Goal: Task Accomplishment & Management: Manage account settings

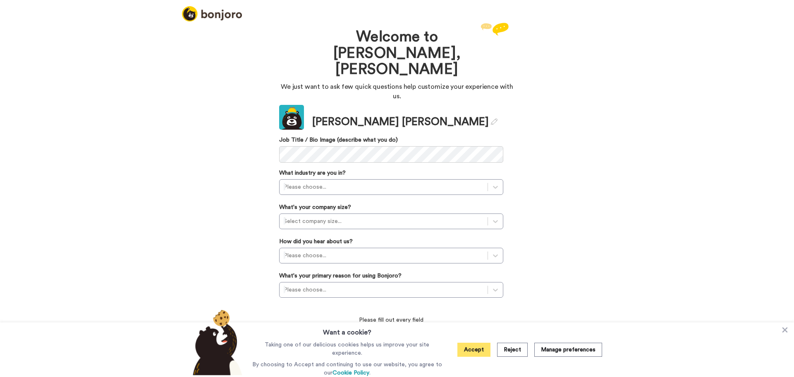
click at [471, 351] on button "Accept" at bounding box center [473, 350] width 33 height 14
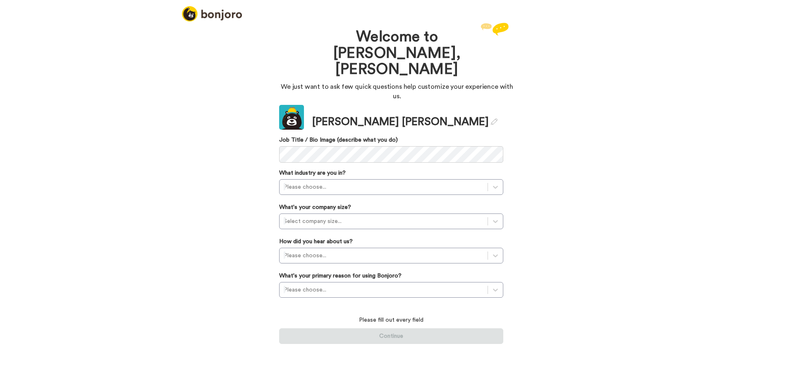
click at [185, 181] on div "Welcome to Bonjoro, Mike We just want to ask few quick questions help customize…" at bounding box center [397, 199] width 794 height 357
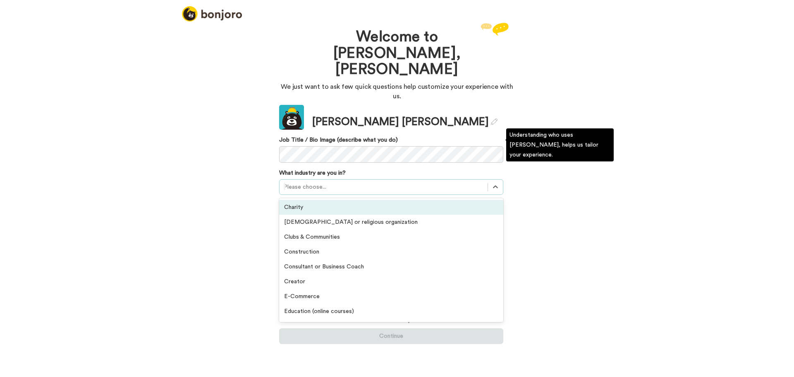
click at [315, 182] on div at bounding box center [384, 187] width 200 height 10
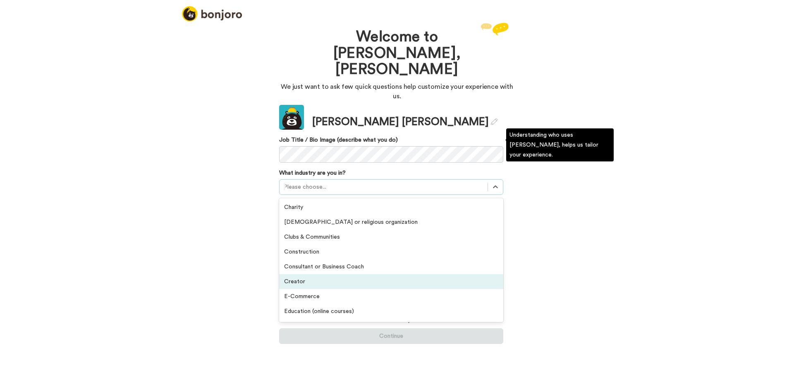
click at [366, 275] on div "Creator" at bounding box center [391, 282] width 224 height 15
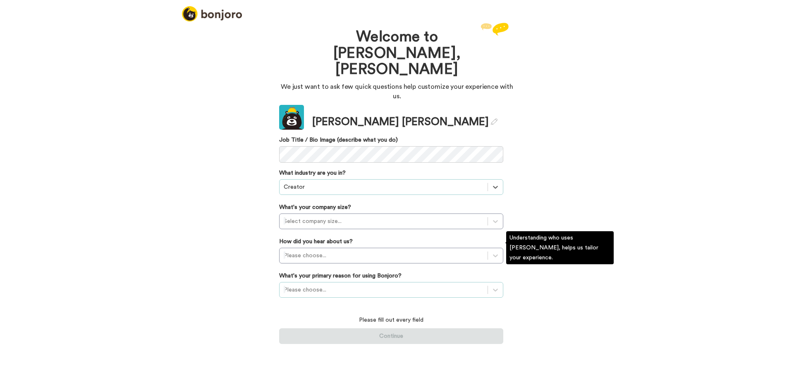
click at [359, 285] on div at bounding box center [384, 290] width 200 height 10
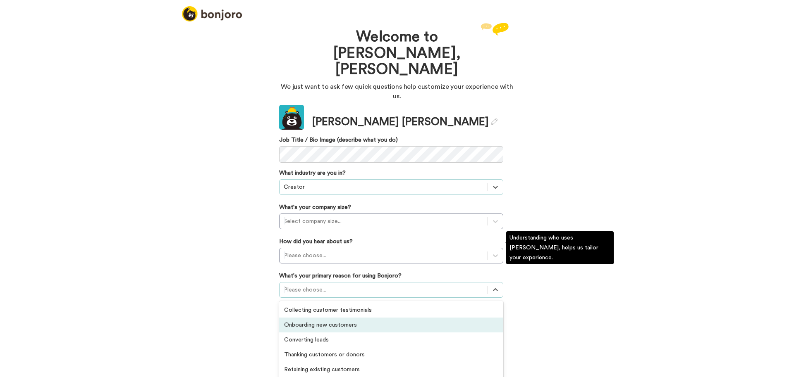
click at [339, 318] on div "Onboarding new customers" at bounding box center [391, 325] width 224 height 15
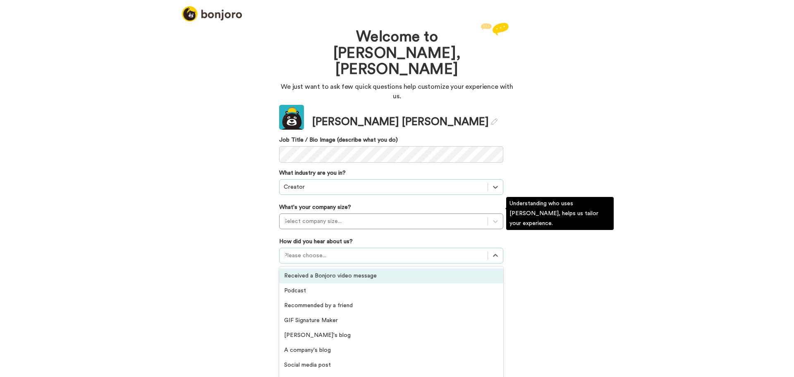
click at [329, 251] on div at bounding box center [384, 256] width 200 height 10
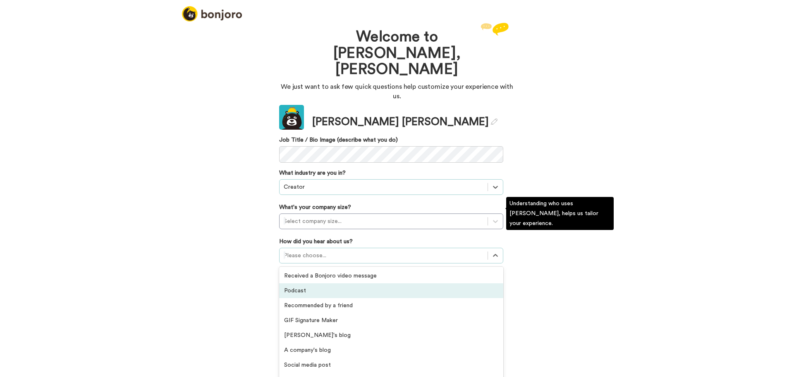
click at [327, 284] on div "Podcast" at bounding box center [391, 291] width 224 height 15
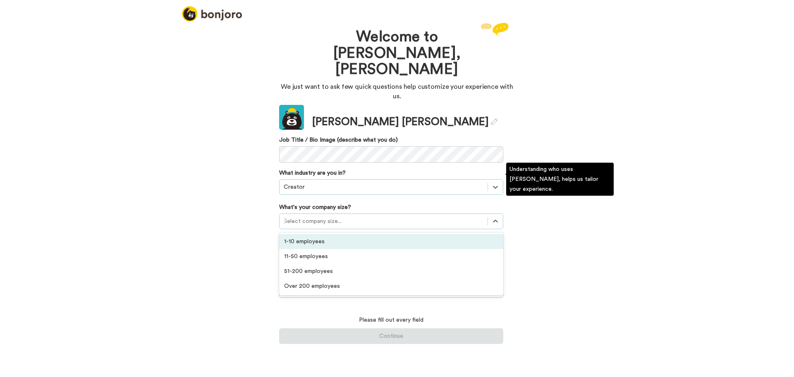
click at [332, 217] on div at bounding box center [384, 222] width 200 height 10
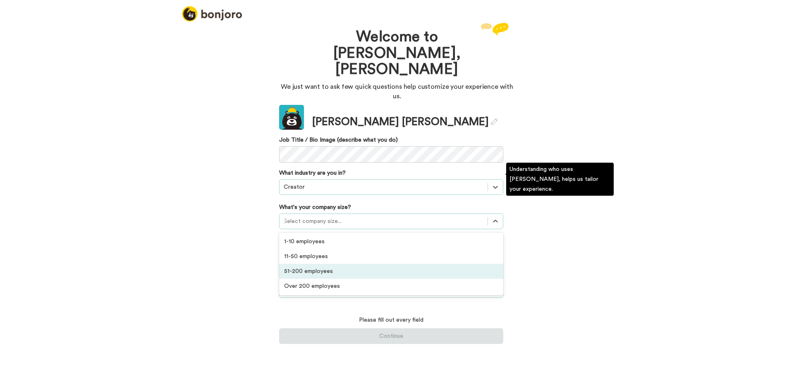
click at [325, 264] on div "51-200 employees" at bounding box center [391, 271] width 224 height 15
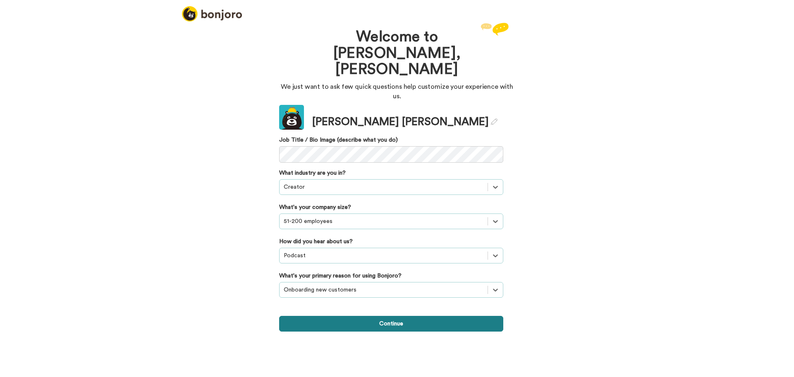
click at [400, 316] on button "Continue" at bounding box center [391, 324] width 224 height 16
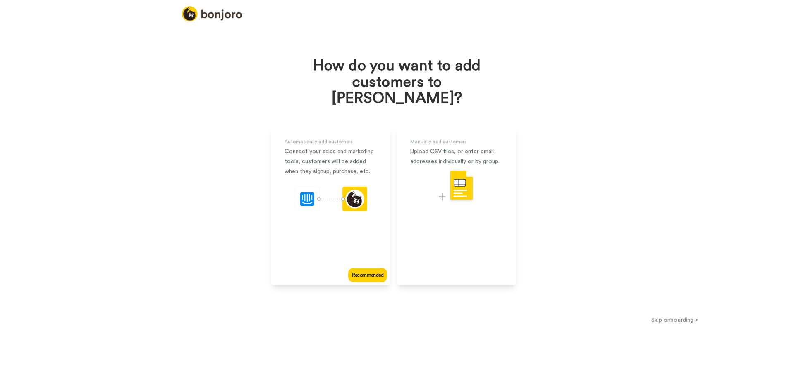
click at [659, 316] on button "Skip onboarding >" at bounding box center [675, 320] width 238 height 9
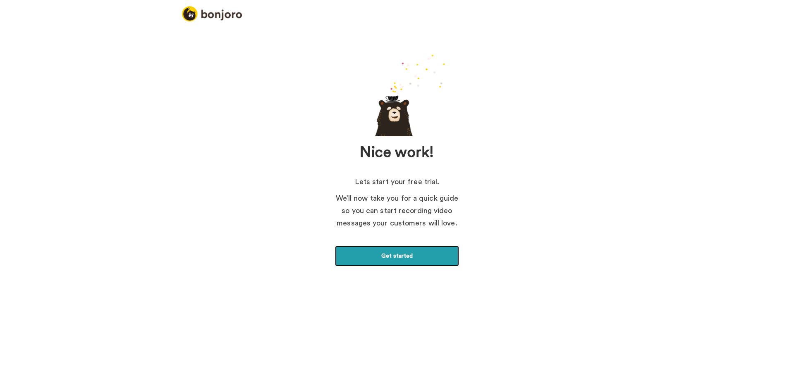
click at [411, 263] on link "Get started" at bounding box center [397, 256] width 124 height 21
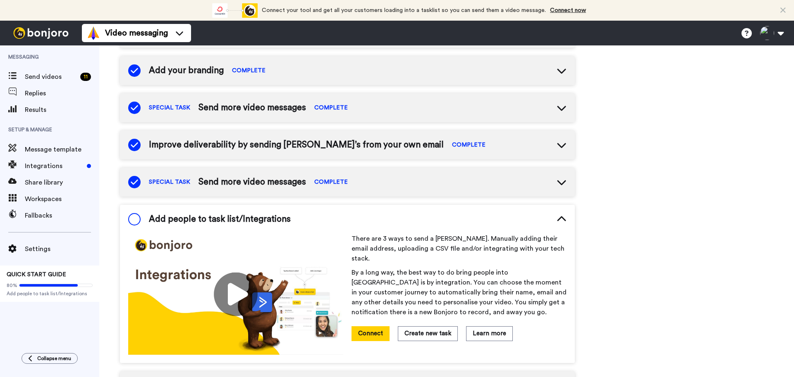
scroll to position [147, 0]
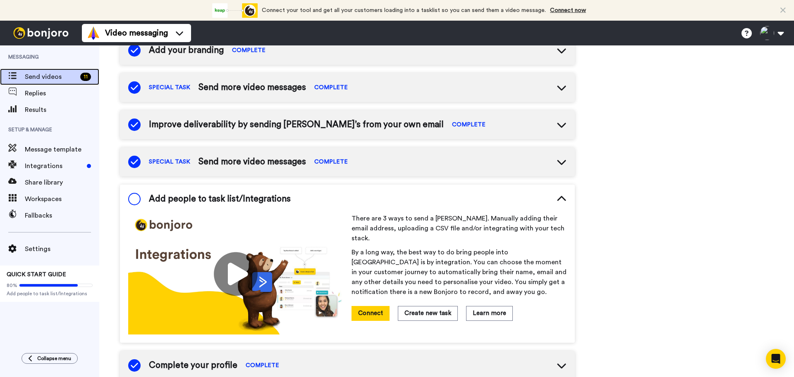
click at [51, 77] on span "Send videos" at bounding box center [51, 77] width 52 height 10
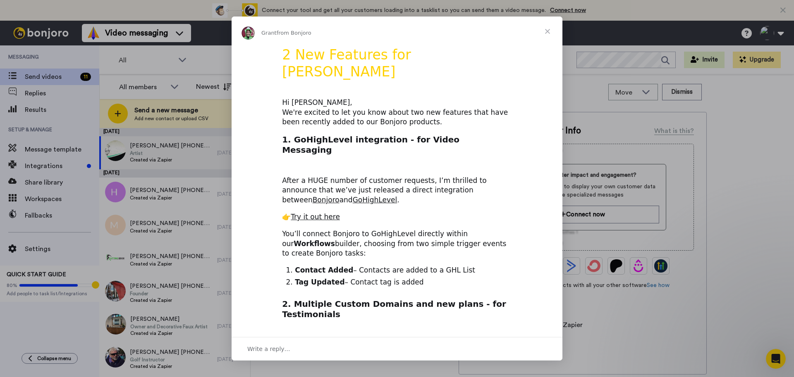
click at [549, 35] on span "Close" at bounding box center [547, 32] width 30 height 30
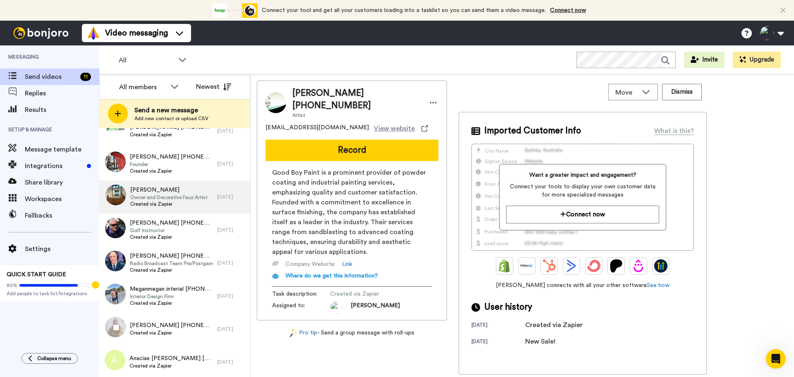
scroll to position [131, 0]
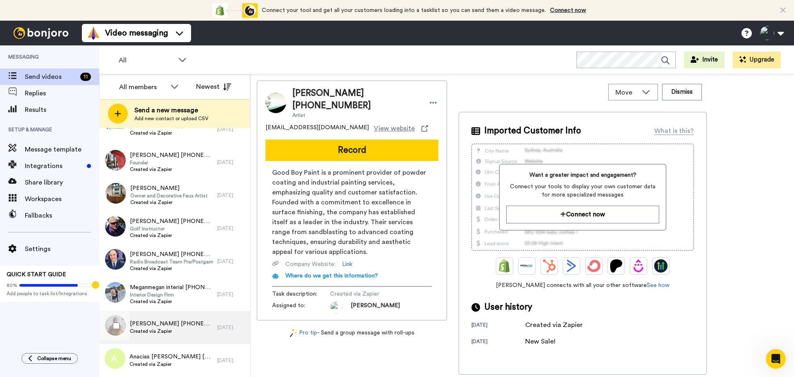
click at [166, 333] on span "Created via Zapier" at bounding box center [171, 331] width 83 height 7
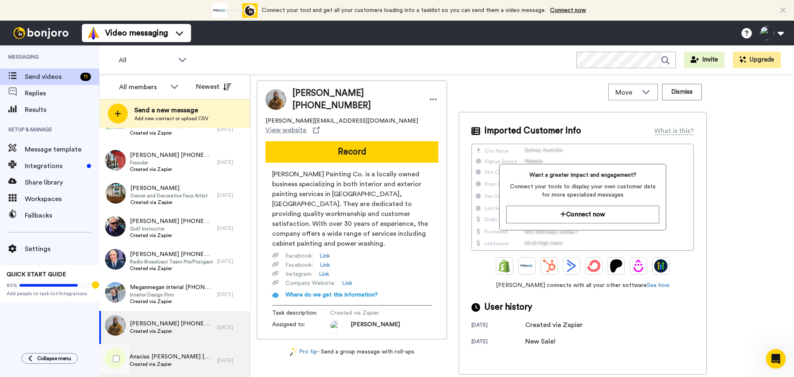
click at [164, 363] on span "Created via Zapier" at bounding box center [171, 364] width 84 height 7
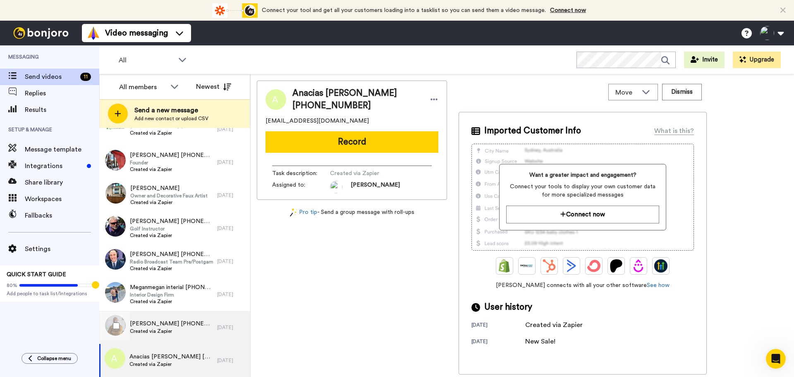
click at [162, 326] on span "Jerome +15308543420" at bounding box center [171, 324] width 83 height 8
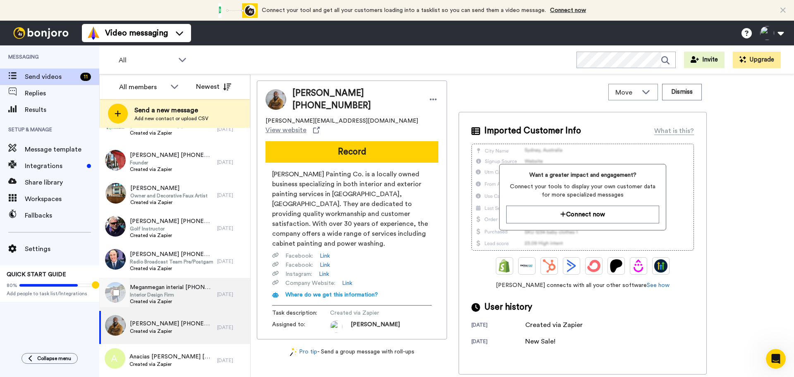
click at [168, 295] on span "Interior Design Firm" at bounding box center [171, 295] width 83 height 7
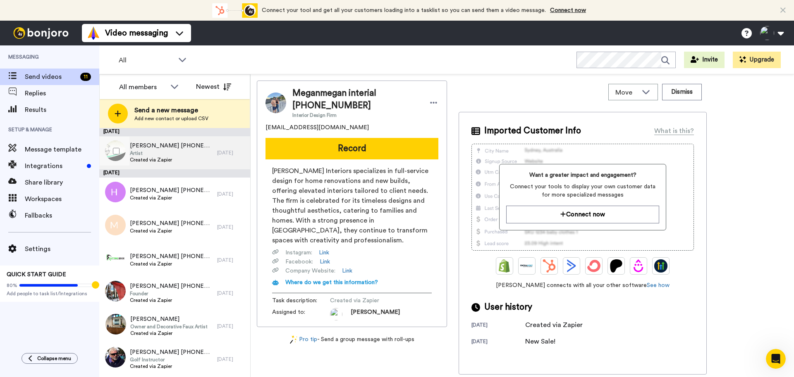
click at [181, 157] on span "Created via Zapier" at bounding box center [171, 160] width 83 height 7
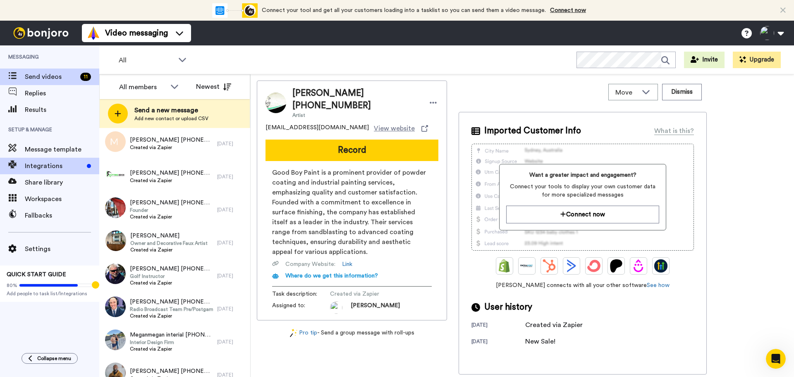
scroll to position [84, 0]
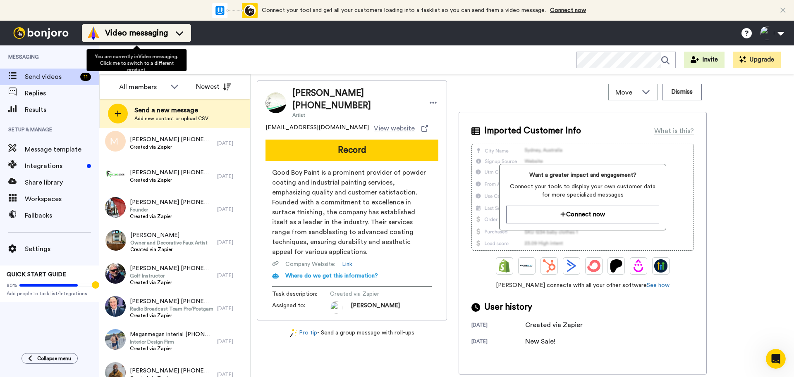
click at [170, 39] on div "Video messaging" at bounding box center [136, 32] width 99 height 13
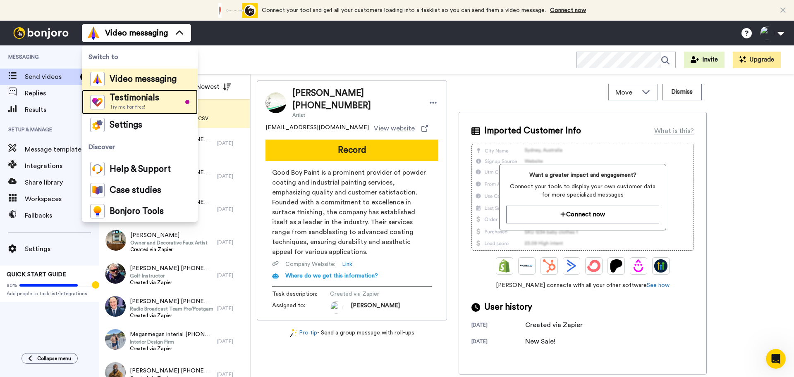
click at [155, 101] on span "Testimonials" at bounding box center [135, 98] width 50 height 8
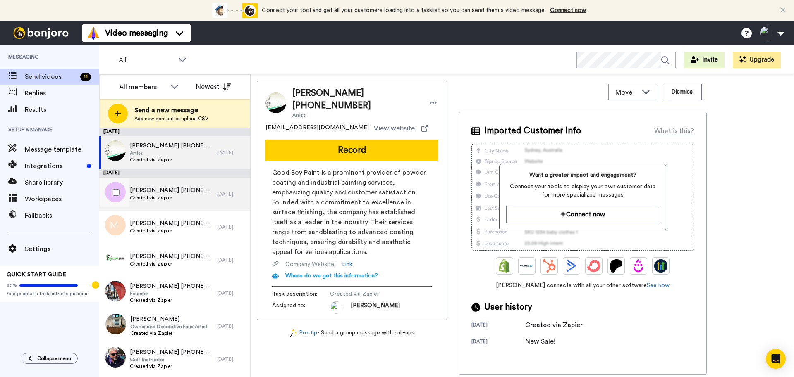
click at [167, 200] on span "Created via Zapier" at bounding box center [171, 198] width 83 height 7
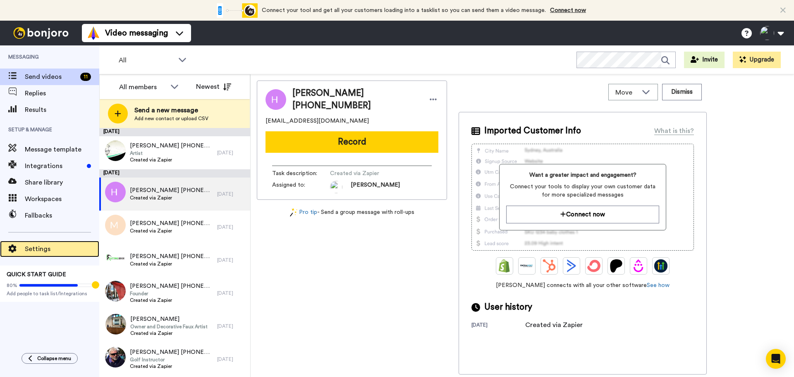
click at [48, 247] on span "Settings" at bounding box center [62, 249] width 74 height 10
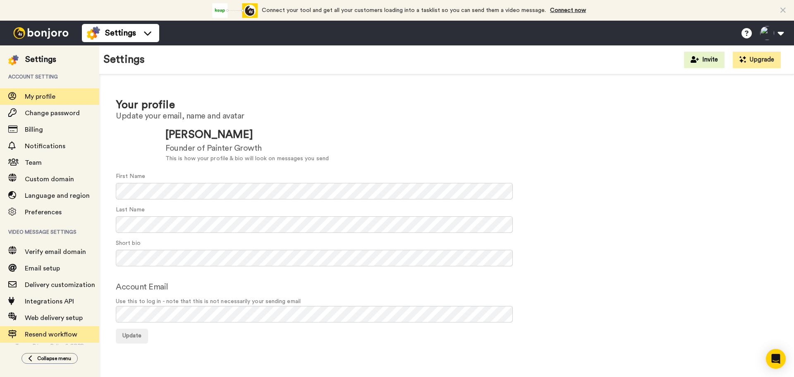
scroll to position [5, 0]
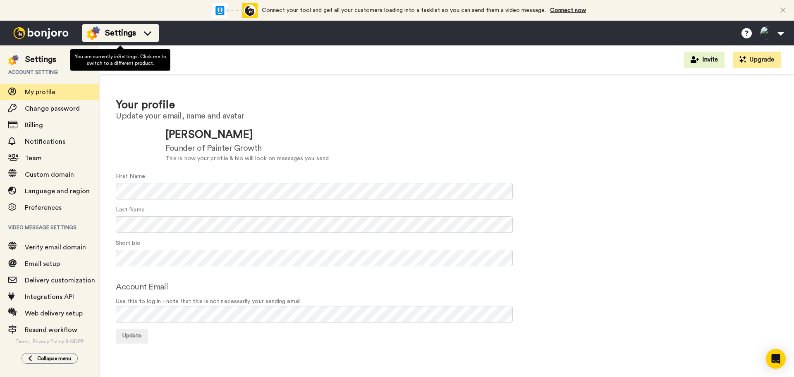
click at [120, 38] on span "Settings" at bounding box center [120, 33] width 31 height 12
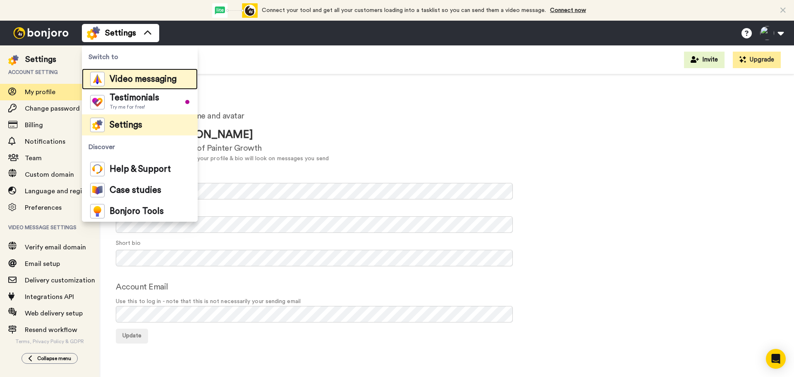
click at [122, 86] on div "Video messaging" at bounding box center [133, 79] width 86 height 14
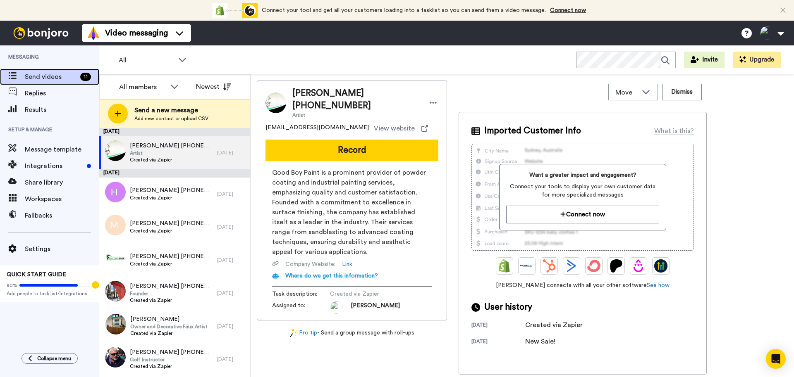
click at [10, 75] on icon at bounding box center [12, 75] width 8 height 7
click at [85, 79] on div "11" at bounding box center [85, 77] width 11 height 8
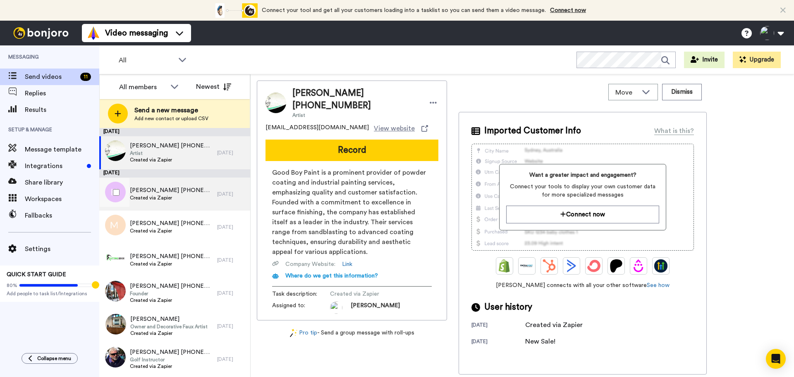
click at [183, 197] on span "Created via Zapier" at bounding box center [171, 198] width 83 height 7
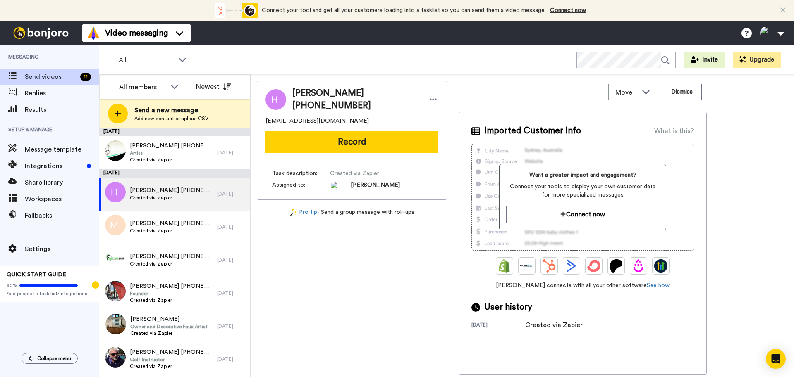
click at [494, 322] on div "[DATE] Created via Zapier" at bounding box center [582, 325] width 222 height 10
click at [36, 36] on img at bounding box center [41, 33] width 62 height 12
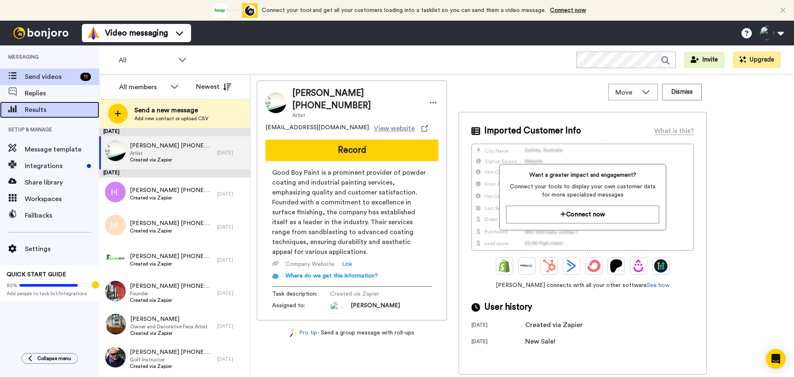
click at [39, 110] on span "Results" at bounding box center [62, 110] width 74 height 10
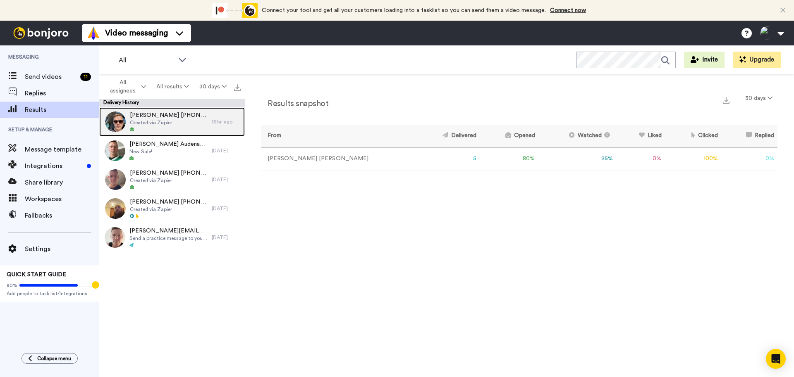
click at [164, 121] on span "Created via Zapier" at bounding box center [169, 122] width 78 height 7
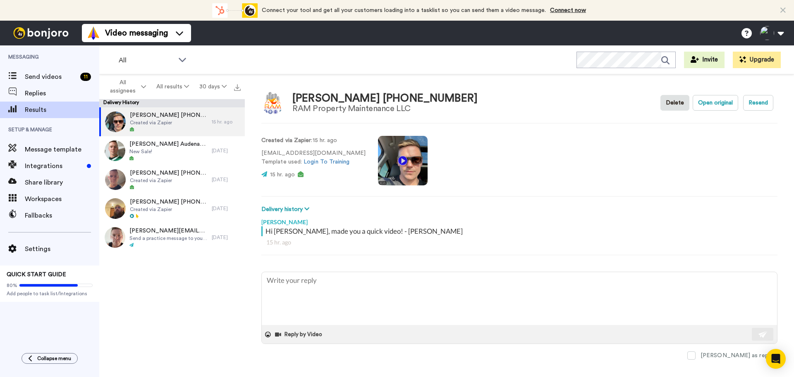
click at [700, 143] on div "Created via Zapier : 15 hr. ago [EMAIL_ADDRESS][DOMAIN_NAME] Template used: Log…" at bounding box center [519, 160] width 516 height 56
click at [755, 105] on button "Resend" at bounding box center [758, 103] width 30 height 16
click at [712, 106] on button "Open original" at bounding box center [714, 103] width 45 height 16
click at [289, 231] on div "Hi [PERSON_NAME], made you a quick video! - [PERSON_NAME]" at bounding box center [520, 231] width 510 height 10
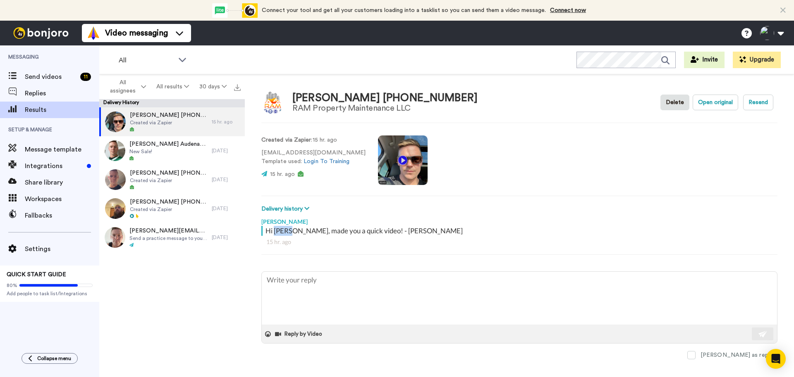
click at [289, 231] on div "Hi [PERSON_NAME], made you a quick video! - [PERSON_NAME]" at bounding box center [520, 231] width 510 height 10
click at [329, 302] on textarea at bounding box center [519, 298] width 515 height 53
click at [706, 105] on button "Open original" at bounding box center [714, 103] width 45 height 16
click at [480, 88] on div "Robyn +14073837394 RAM Property Maintenance LLC Delete Open original Resend Cre…" at bounding box center [519, 227] width 549 height 307
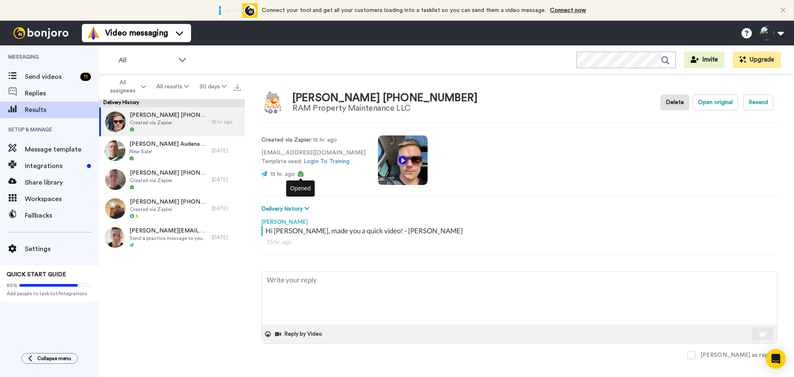
click at [301, 176] on icon at bounding box center [301, 174] width 6 height 6
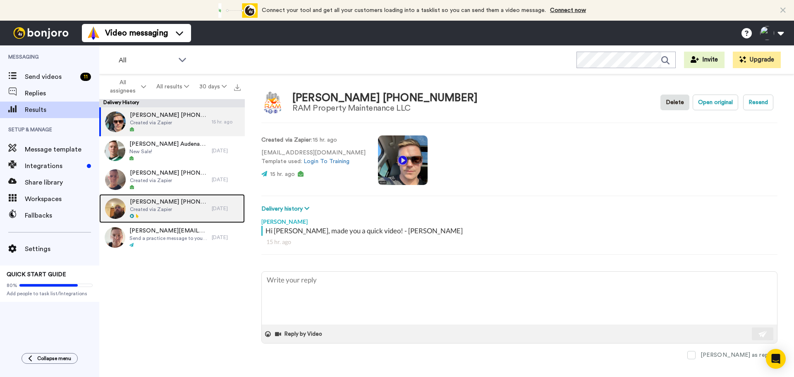
click at [182, 215] on div at bounding box center [169, 217] width 78 height 6
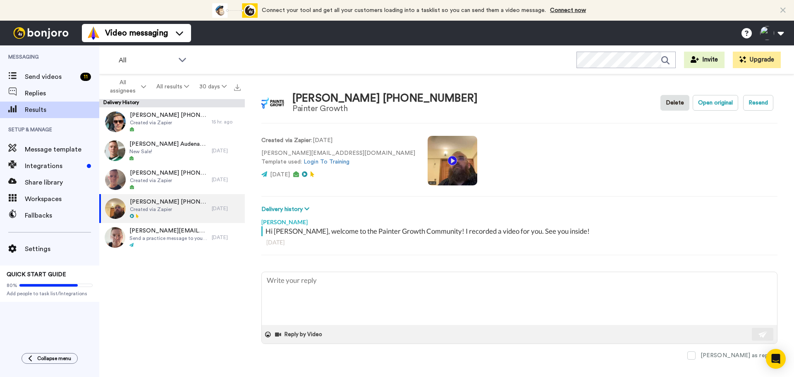
click at [410, 230] on div "Hi Waseem Mirza, welcome to the Painter Growth Community! I recorded a video fo…" at bounding box center [520, 232] width 510 height 10
click at [411, 230] on div "Hi Waseem Mirza, welcome to the Painter Growth Community! I recorded a video fo…" at bounding box center [520, 232] width 510 height 10
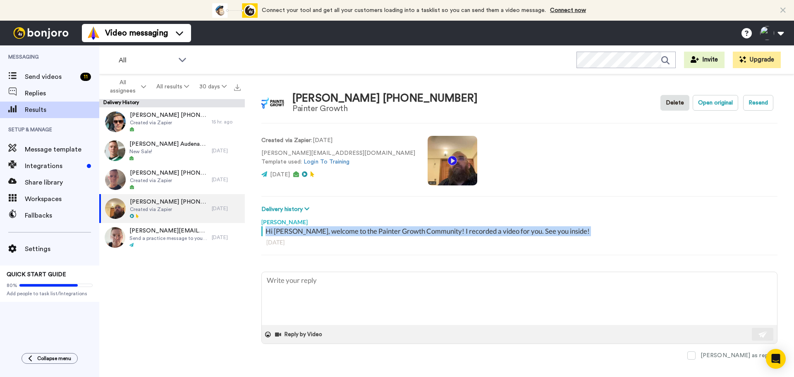
click at [411, 230] on div "Hi Waseem Mirza, welcome to the Painter Growth Community! I recorded a video fo…" at bounding box center [520, 232] width 510 height 10
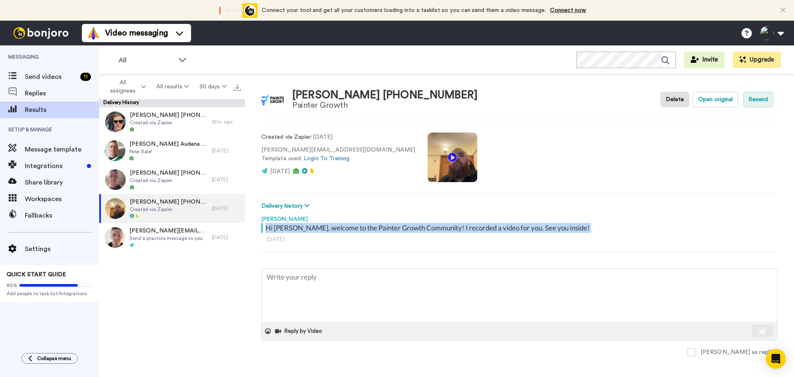
click at [756, 100] on button "Resend" at bounding box center [758, 100] width 30 height 16
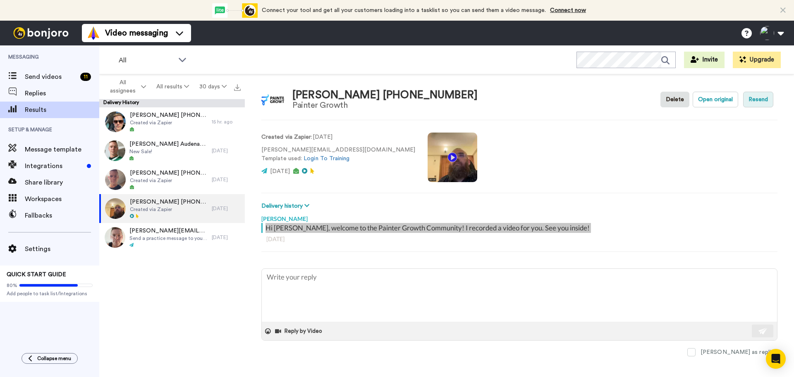
type textarea "x"
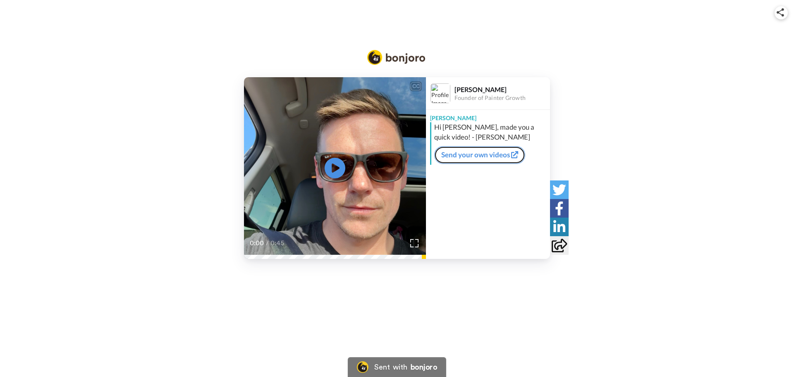
click at [513, 152] on icon at bounding box center [514, 154] width 7 height 7
